Goal: Transaction & Acquisition: Purchase product/service

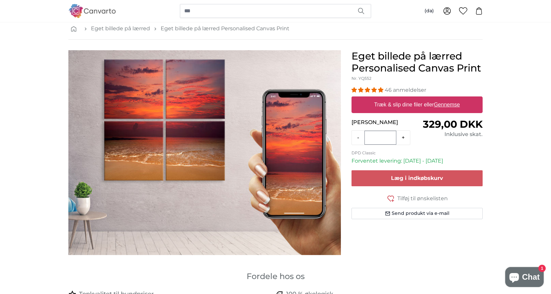
scroll to position [34, 0]
click at [129, 28] on link "Eget billede på lærred" at bounding box center [120, 28] width 59 height 8
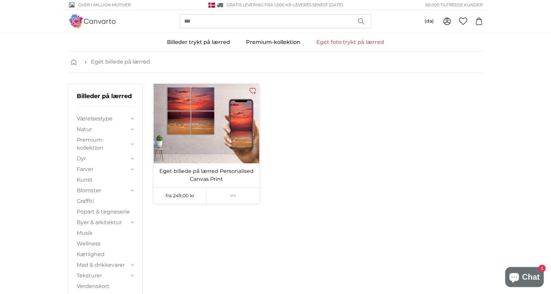
click at [234, 194] on span "Vis" at bounding box center [233, 195] width 6 height 5
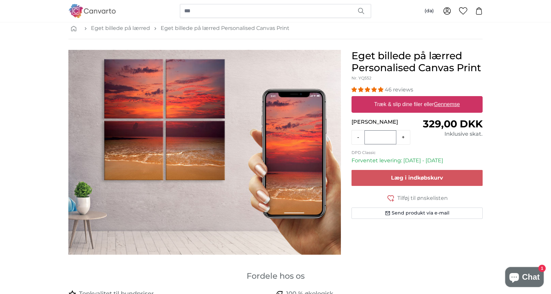
scroll to position [35, 0]
